Goal: Book appointment/travel/reservation

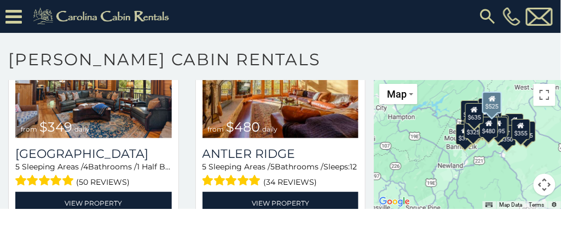
scroll to position [88, 0]
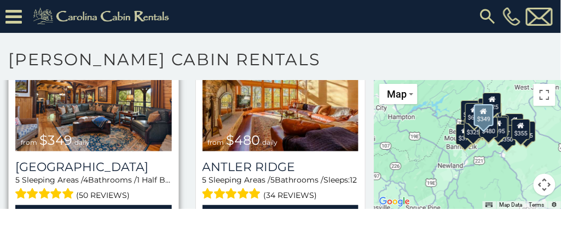
click at [57, 114] on img at bounding box center [93, 99] width 157 height 105
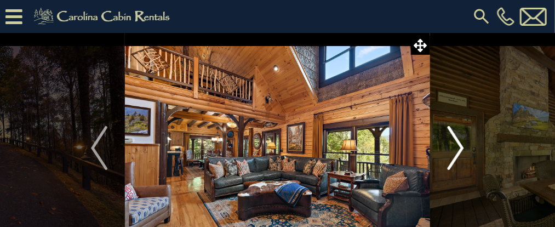
click at [462, 147] on img "Next" at bounding box center [455, 148] width 16 height 44
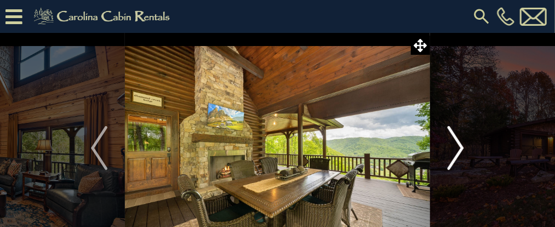
click at [462, 147] on img "Next" at bounding box center [455, 148] width 16 height 44
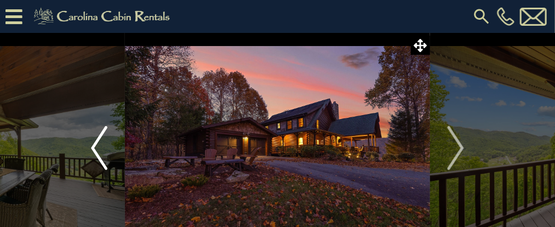
click at [89, 148] on button "Previous" at bounding box center [98, 148] width 51 height 230
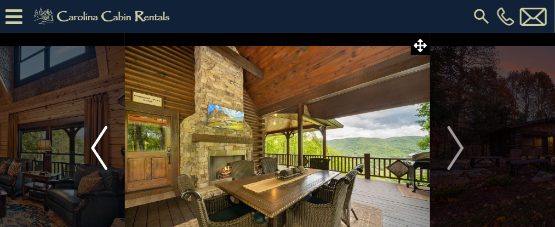
click at [89, 148] on button "Previous" at bounding box center [98, 148] width 51 height 230
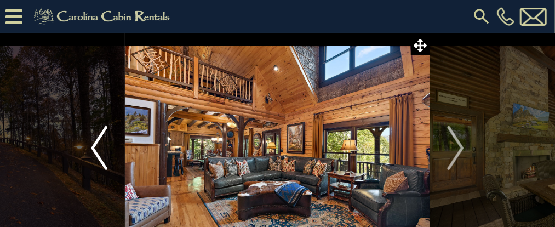
click at [89, 148] on button "Previous" at bounding box center [98, 148] width 51 height 230
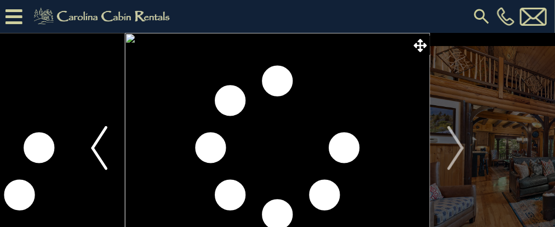
click at [89, 148] on button "Previous" at bounding box center [98, 148] width 51 height 230
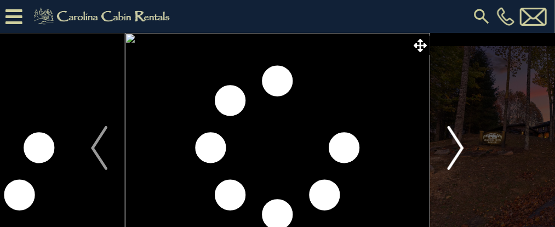
click at [459, 154] on img "Next" at bounding box center [455, 148] width 16 height 44
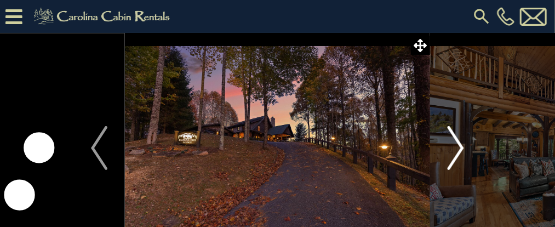
click at [459, 154] on img "Next" at bounding box center [455, 148] width 16 height 44
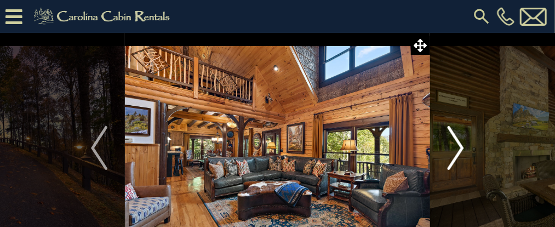
click at [459, 154] on img "Next" at bounding box center [455, 148] width 16 height 44
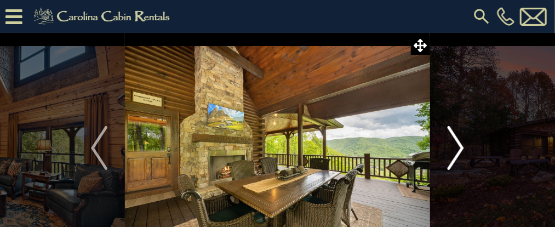
click at [459, 154] on img "Next" at bounding box center [455, 148] width 16 height 44
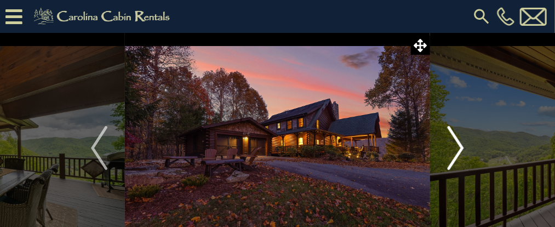
click at [459, 154] on img "Next" at bounding box center [455, 148] width 16 height 44
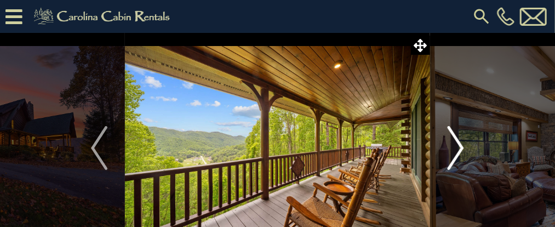
click at [459, 154] on img "Next" at bounding box center [455, 148] width 16 height 44
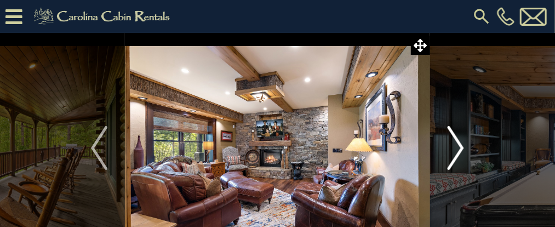
click at [459, 154] on img "Next" at bounding box center [455, 148] width 16 height 44
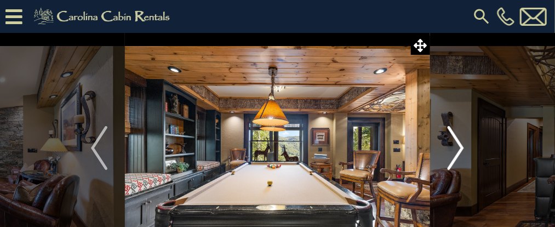
click at [459, 154] on img "Next" at bounding box center [455, 148] width 16 height 44
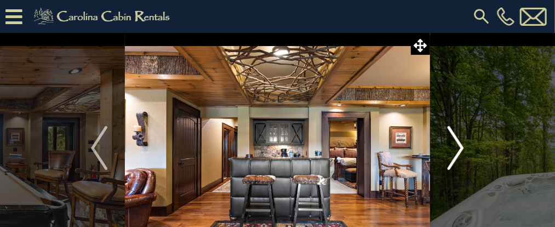
click at [459, 154] on img "Next" at bounding box center [455, 148] width 16 height 44
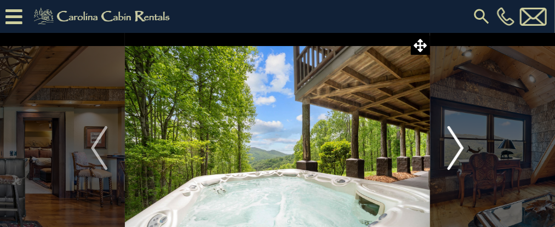
click at [459, 154] on img "Next" at bounding box center [455, 148] width 16 height 44
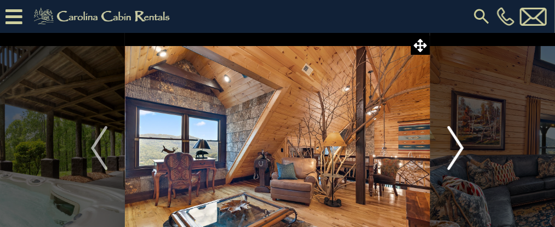
click at [459, 154] on img "Next" at bounding box center [455, 148] width 16 height 44
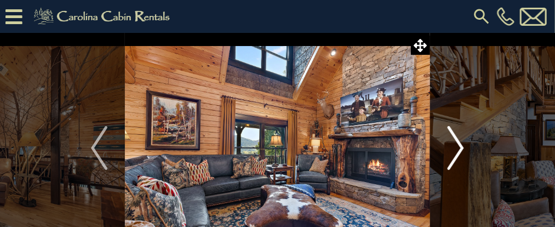
click at [457, 155] on img "Next" at bounding box center [455, 148] width 16 height 44
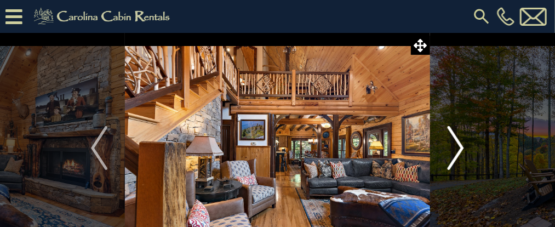
click at [457, 155] on img "Next" at bounding box center [455, 148] width 16 height 44
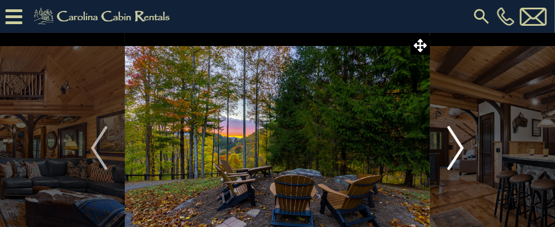
click at [457, 155] on img "Next" at bounding box center [455, 148] width 16 height 44
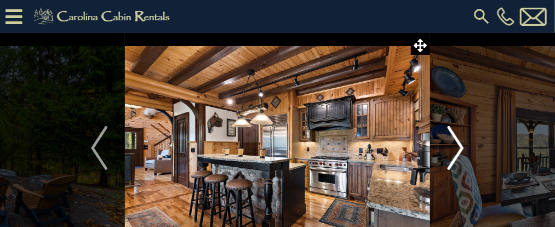
click at [457, 155] on img "Next" at bounding box center [455, 148] width 16 height 44
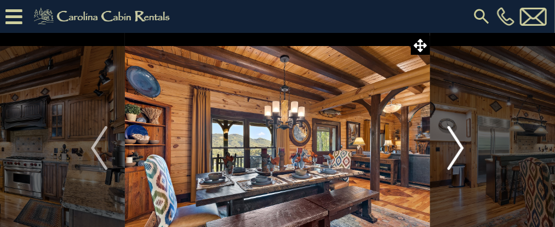
click at [457, 155] on img "Next" at bounding box center [455, 148] width 16 height 44
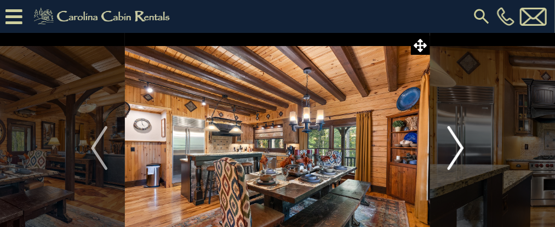
click at [457, 155] on img "Next" at bounding box center [455, 148] width 16 height 44
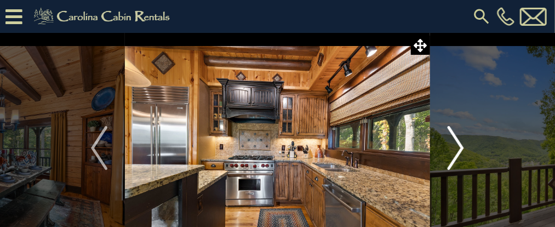
click at [457, 155] on img "Next" at bounding box center [455, 148] width 16 height 44
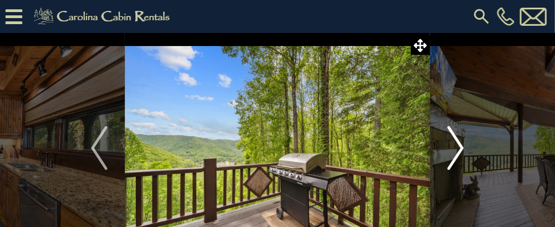
click at [457, 155] on img "Next" at bounding box center [455, 148] width 16 height 44
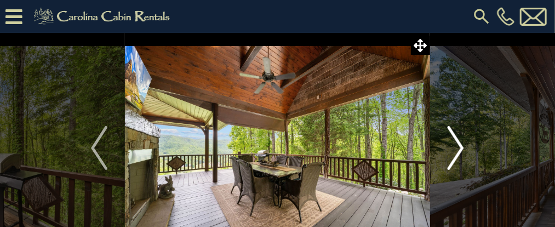
click at [457, 155] on img "Next" at bounding box center [455, 148] width 16 height 44
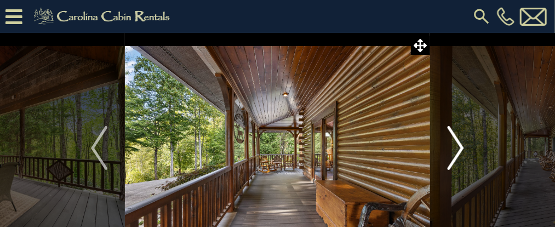
click at [457, 155] on img "Next" at bounding box center [455, 148] width 16 height 44
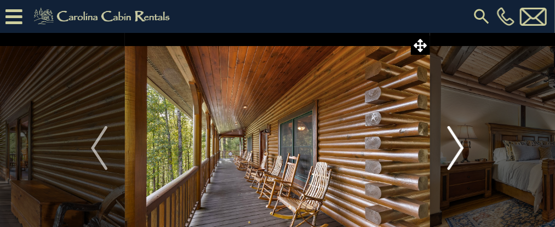
click at [457, 155] on img "Next" at bounding box center [455, 148] width 16 height 44
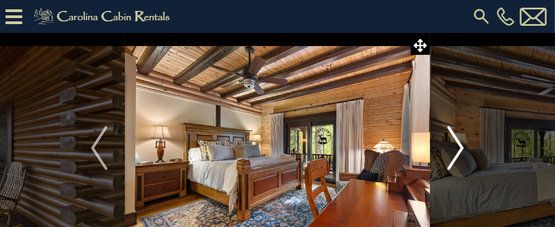
click at [457, 155] on img "Next" at bounding box center [455, 148] width 16 height 44
